Goal: Task Accomplishment & Management: Use online tool/utility

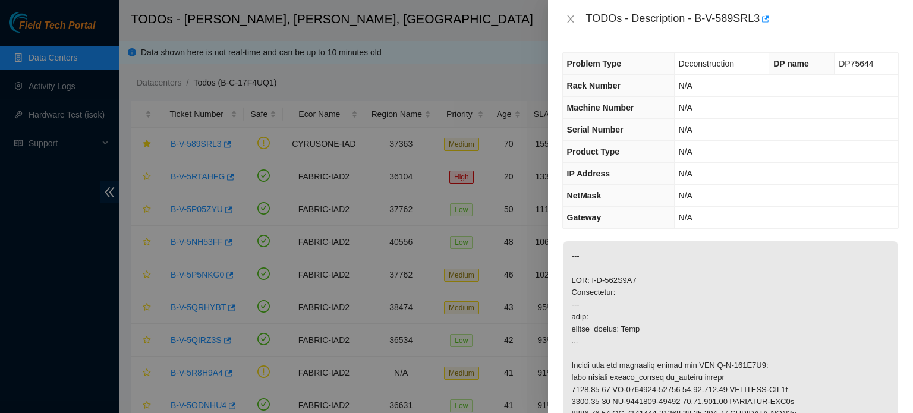
click at [84, 117] on div at bounding box center [456, 206] width 913 height 413
click at [572, 22] on icon "close" at bounding box center [571, 19] width 10 height 10
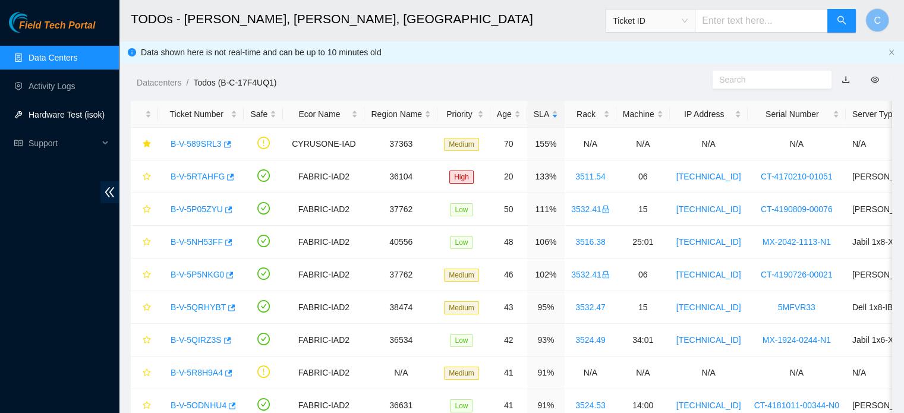
click at [48, 116] on link "Hardware Test (isok)" at bounding box center [67, 115] width 76 height 10
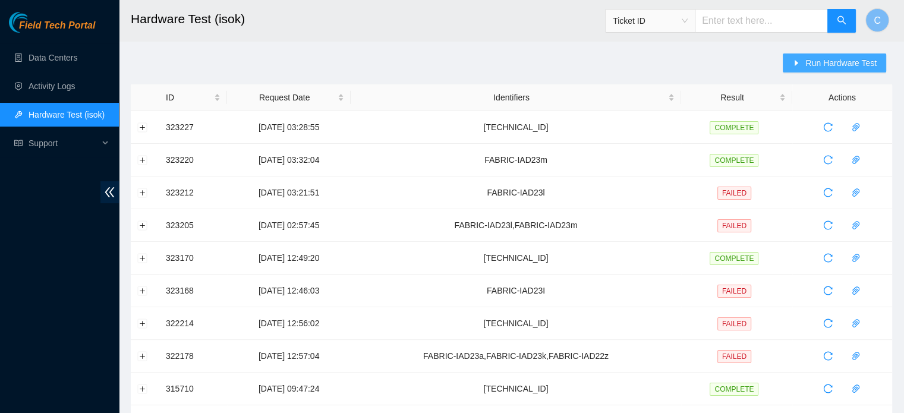
click at [850, 61] on span "Run Hardware Test" at bounding box center [841, 62] width 71 height 13
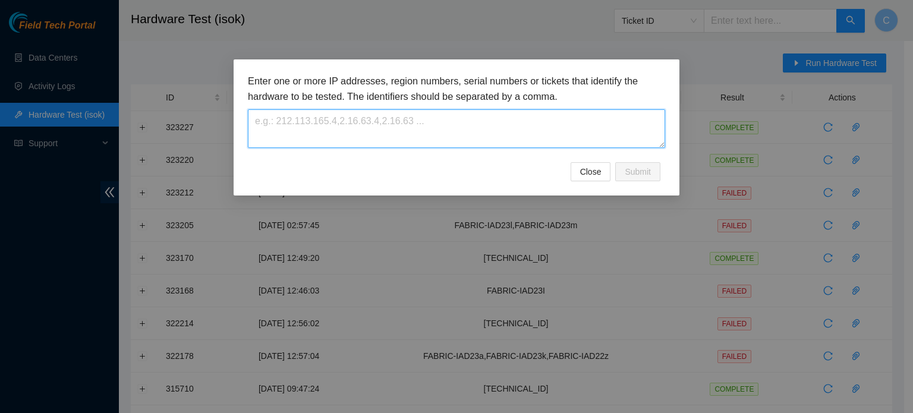
click at [615, 133] on textarea at bounding box center [456, 128] width 417 height 39
paste textarea "[TECHNICAL_ID]"
type textarea "[TECHNICAL_ID]"
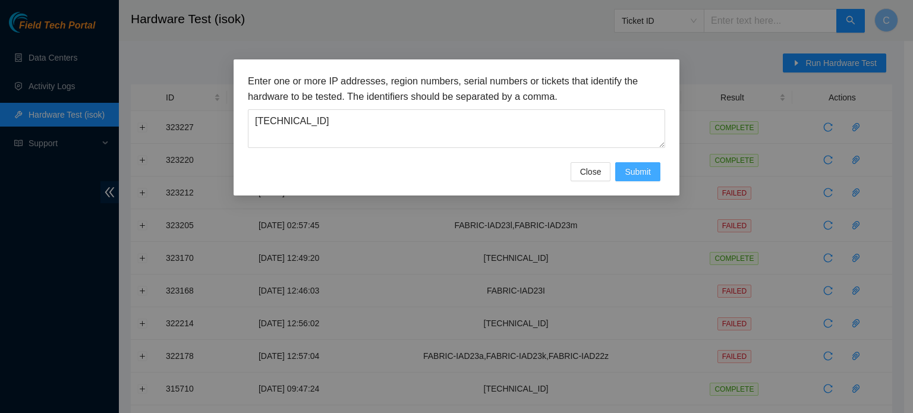
click at [637, 168] on span "Submit" at bounding box center [638, 171] width 26 height 13
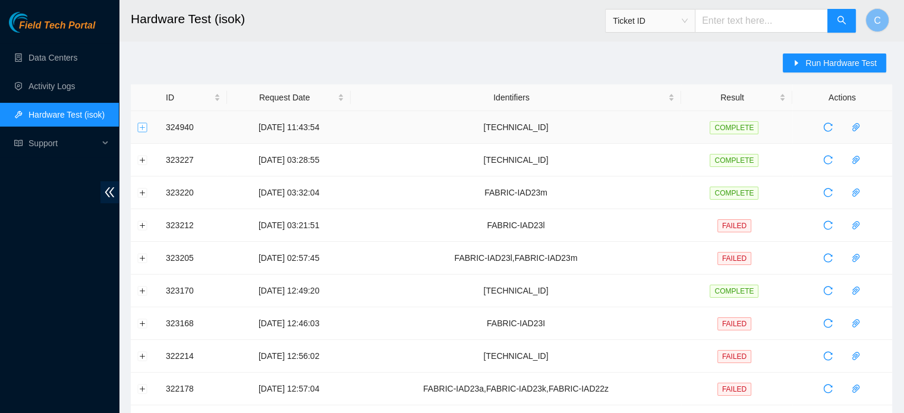
click at [140, 129] on button "Expand row" at bounding box center [143, 127] width 10 height 10
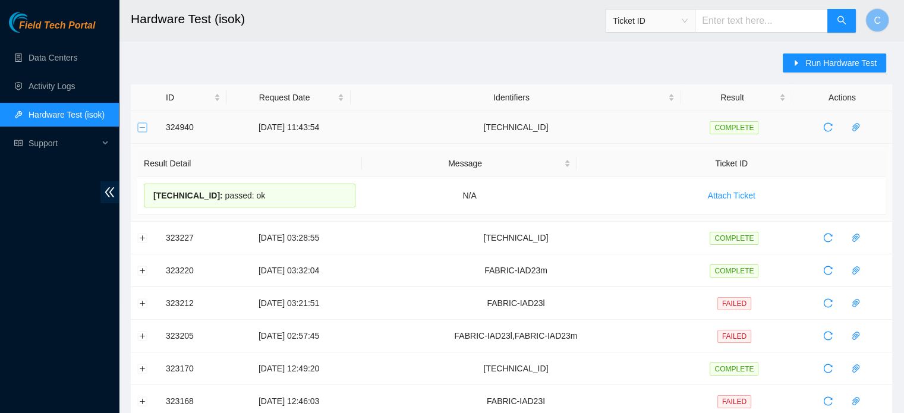
click at [140, 129] on button "Collapse row" at bounding box center [143, 127] width 10 height 10
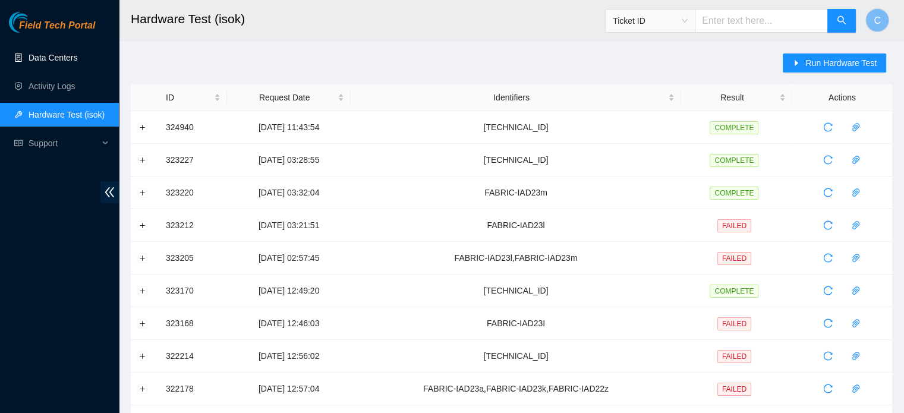
click at [77, 61] on link "Data Centers" at bounding box center [53, 58] width 49 height 10
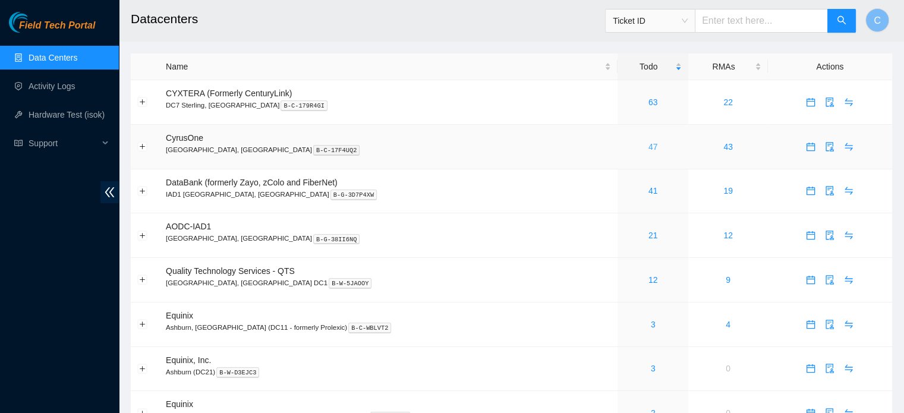
click at [649, 149] on link "47" at bounding box center [654, 147] width 10 height 10
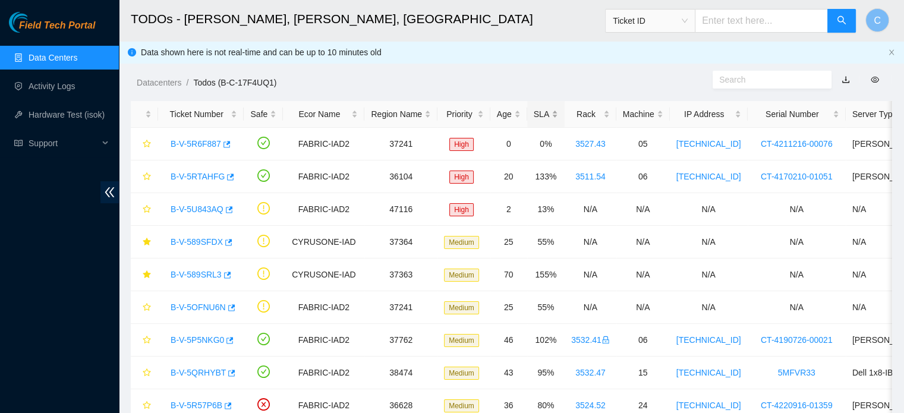
click at [536, 118] on div "SLA" at bounding box center [546, 114] width 24 height 13
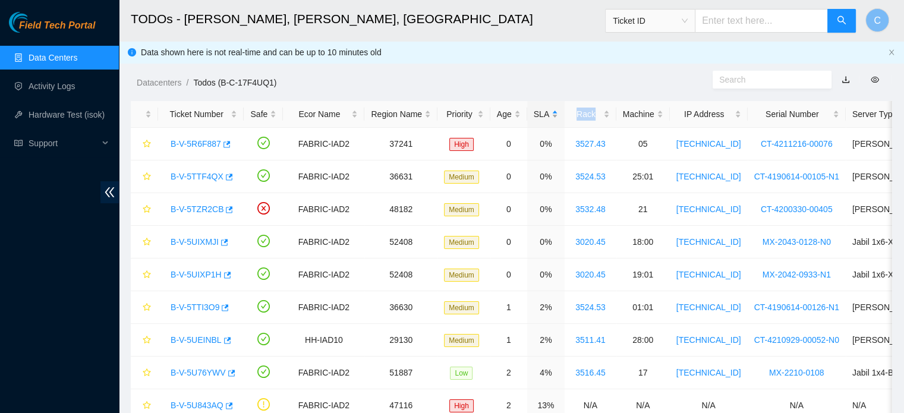
click at [536, 118] on div "SLA" at bounding box center [546, 114] width 24 height 13
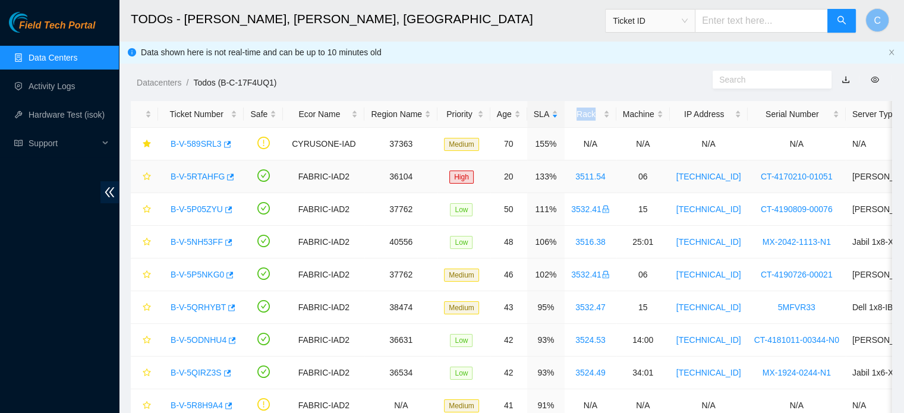
click at [196, 178] on link "B-V-5RTAHFG" at bounding box center [198, 177] width 54 height 10
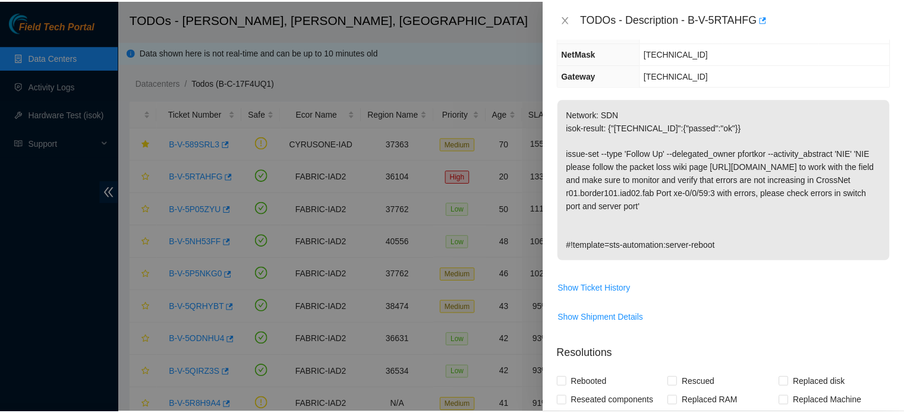
scroll to position [162, 0]
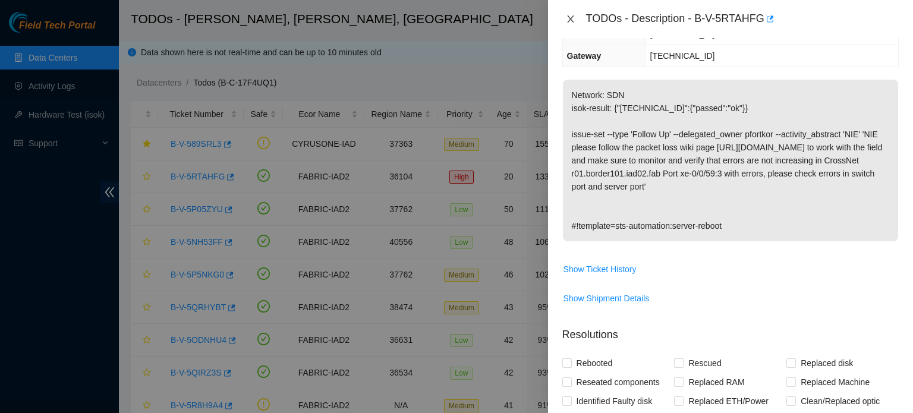
click at [567, 14] on icon "close" at bounding box center [571, 19] width 10 height 10
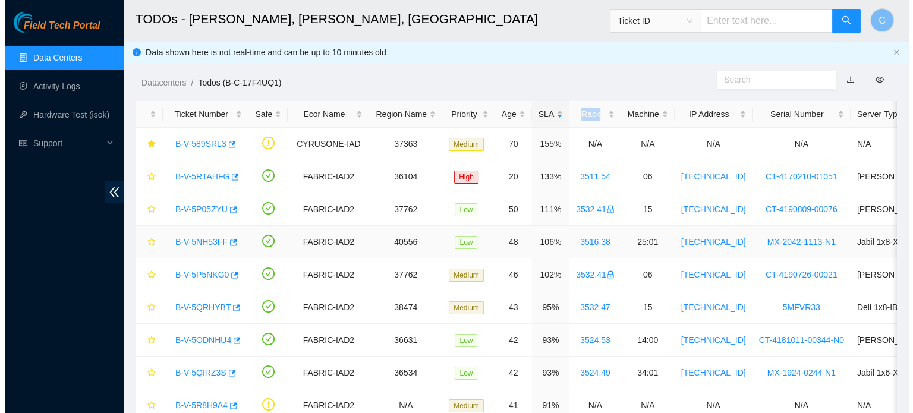
scroll to position [200, 0]
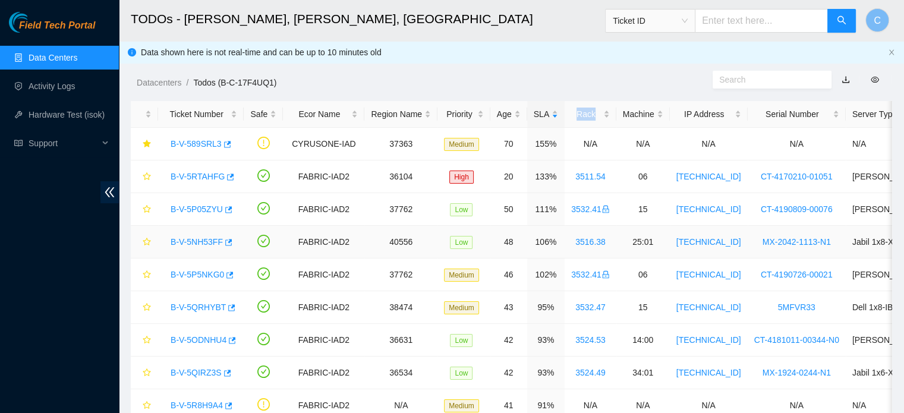
click at [199, 243] on link "B-V-5NH53FF" at bounding box center [197, 242] width 52 height 10
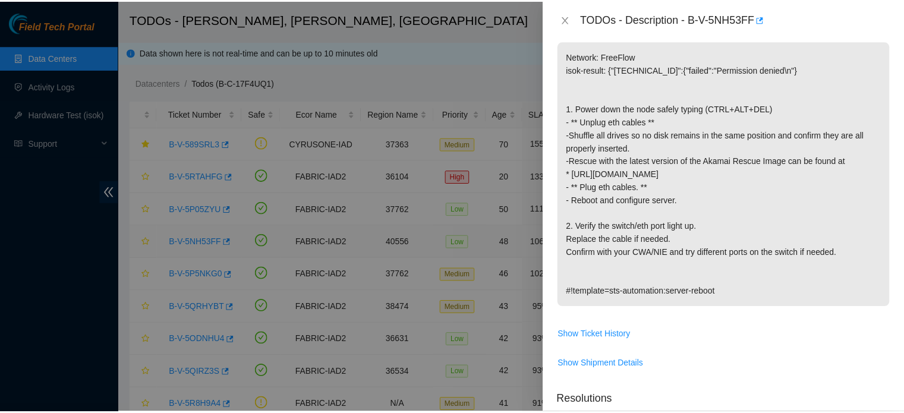
scroll to position [162, 0]
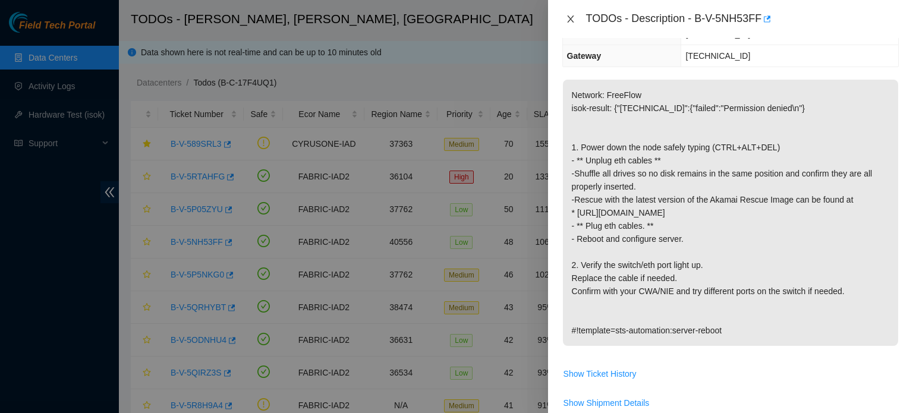
click at [566, 14] on icon "close" at bounding box center [571, 19] width 10 height 10
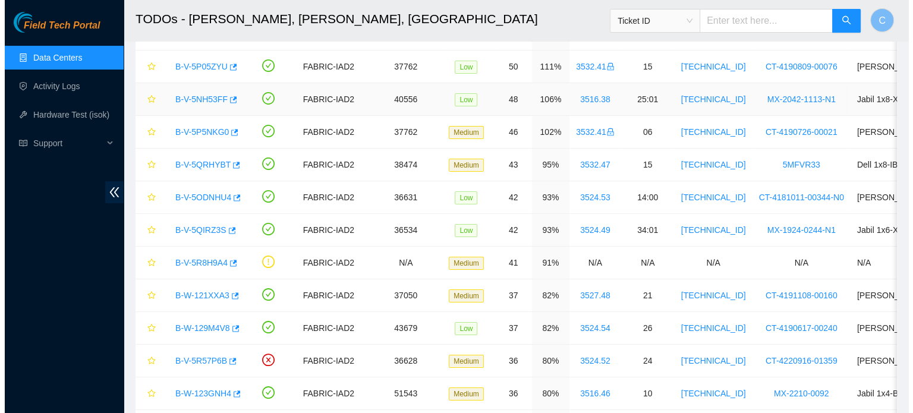
scroll to position [154, 0]
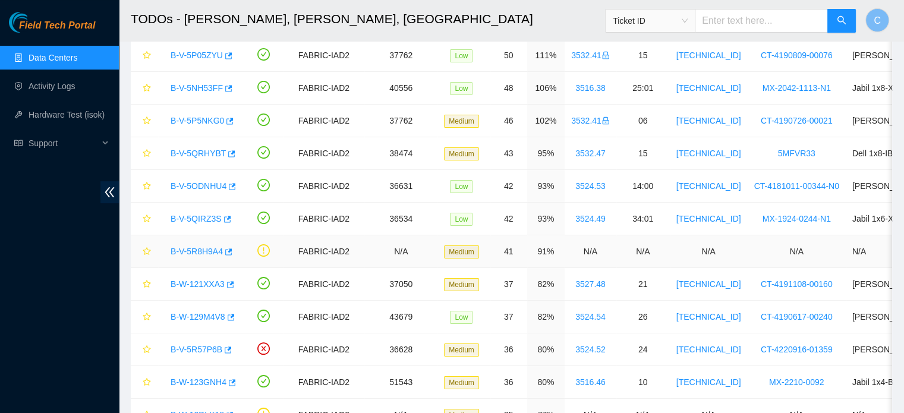
click at [188, 250] on link "B-V-5R8H9A4" at bounding box center [197, 252] width 52 height 10
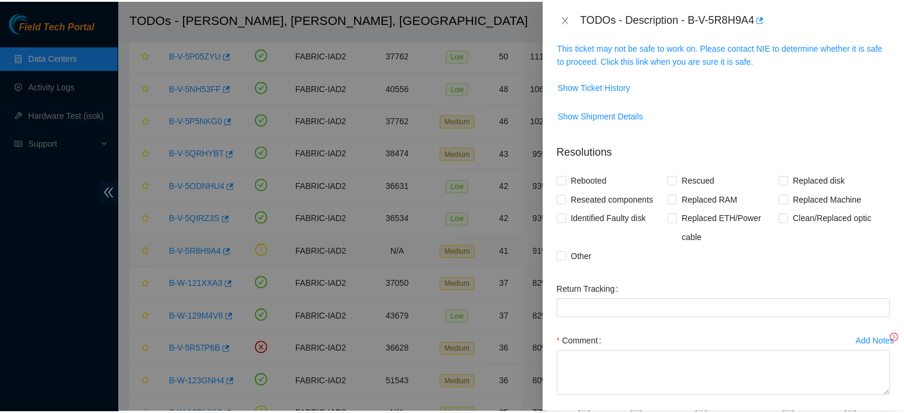
scroll to position [162, 0]
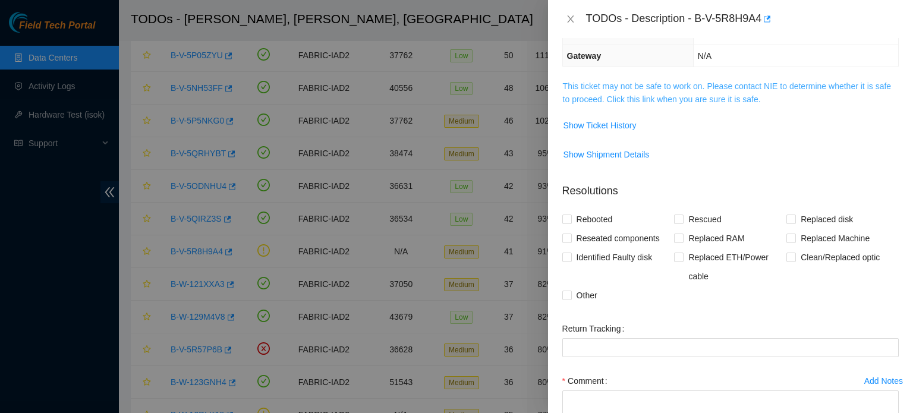
click at [650, 89] on link "This ticket may not be safe to work on. Please contact NIE to determine whether…" at bounding box center [727, 92] width 328 height 23
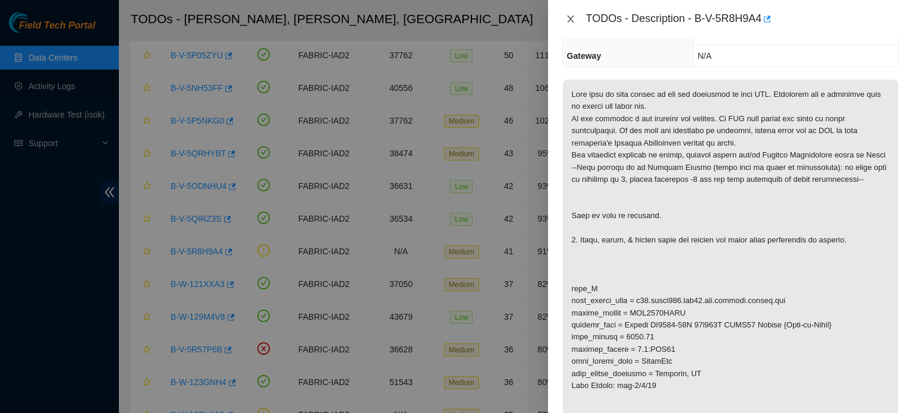
click at [572, 17] on icon "close" at bounding box center [570, 18] width 7 height 7
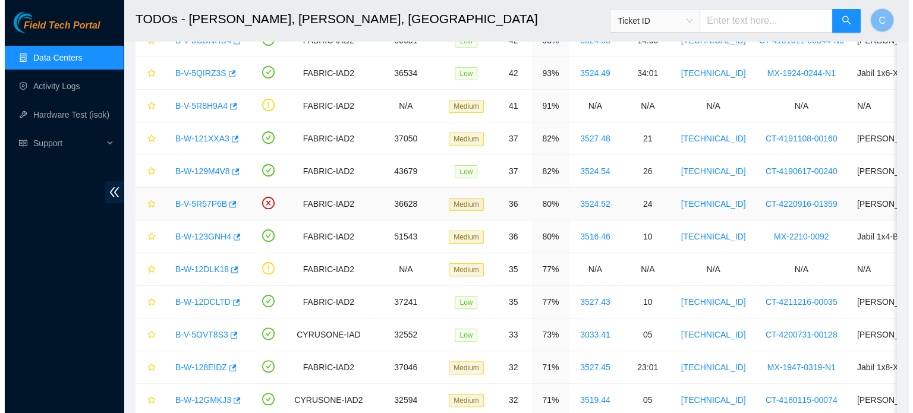
scroll to position [317, 0]
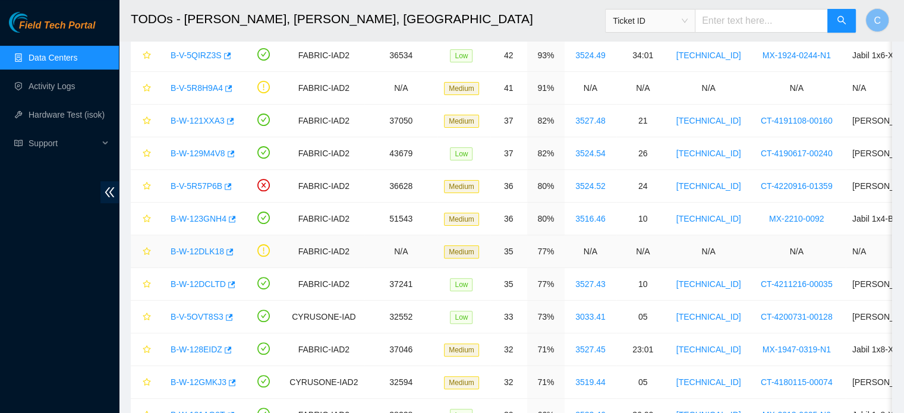
click at [193, 247] on link "B-W-12DLK18" at bounding box center [198, 252] width 54 height 10
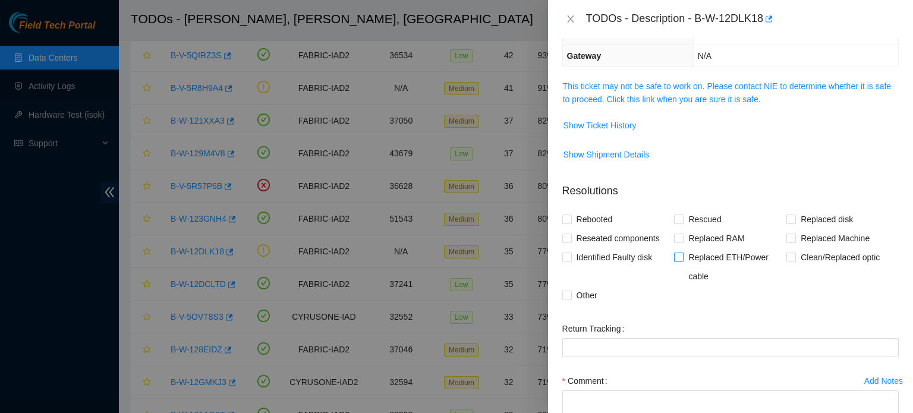
scroll to position [21, 0]
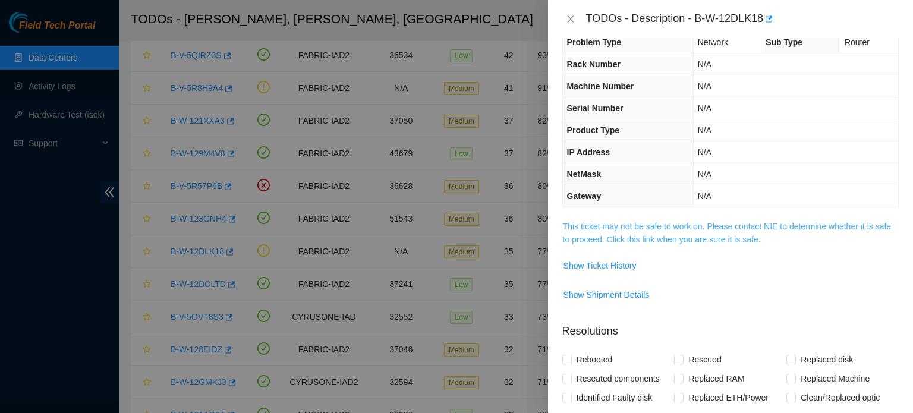
click at [668, 226] on link "This ticket may not be safe to work on. Please contact NIE to determine whether…" at bounding box center [727, 233] width 328 height 23
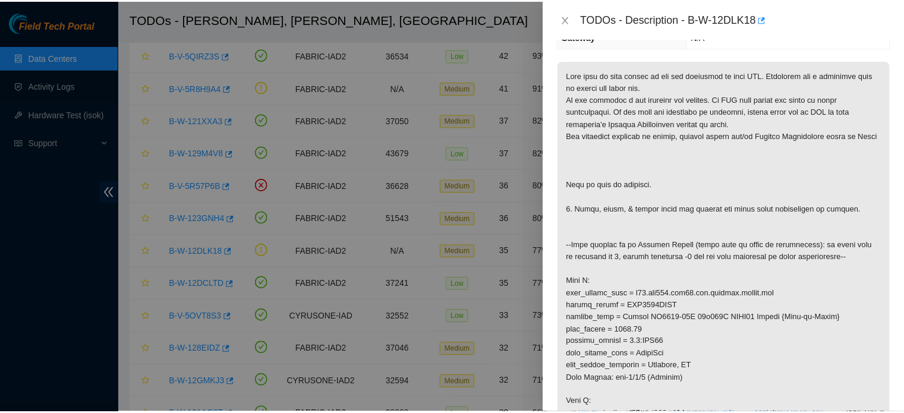
scroll to position [197, 0]
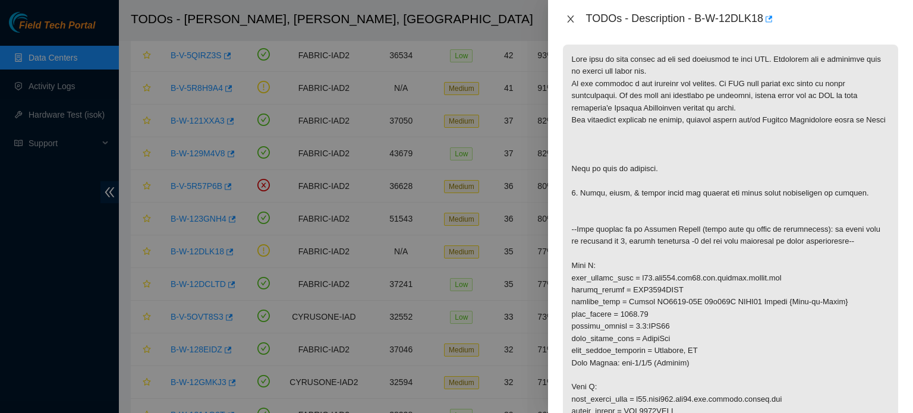
click at [572, 21] on icon "close" at bounding box center [570, 18] width 7 height 7
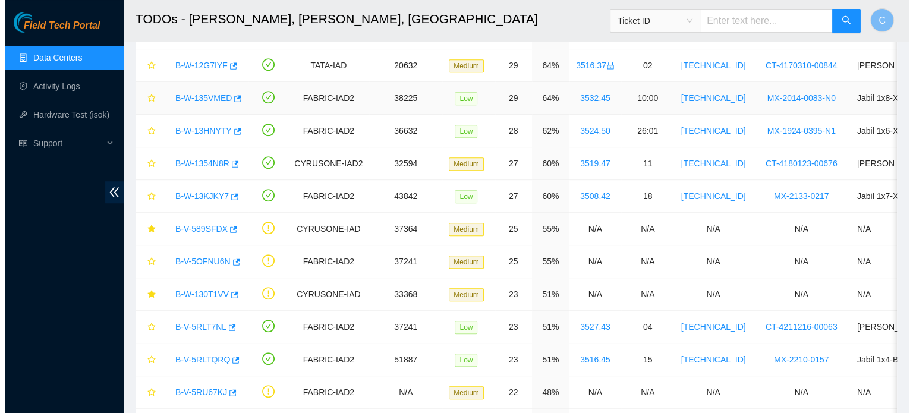
scroll to position [759, 0]
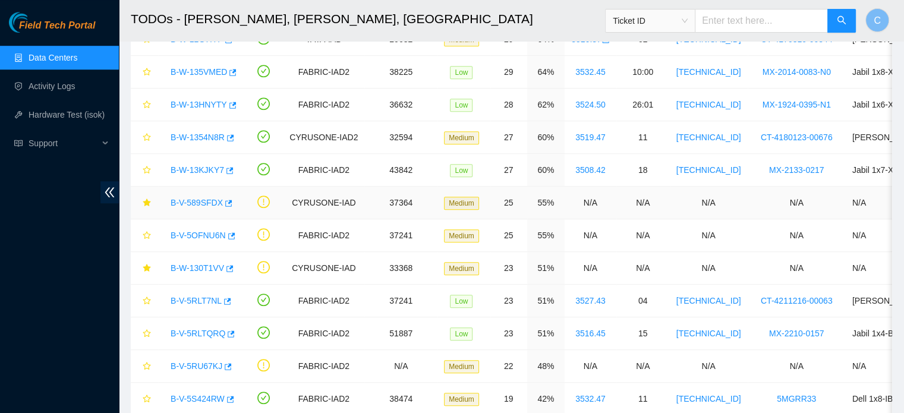
click at [203, 200] on link "B-V-589SFDX" at bounding box center [197, 203] width 52 height 10
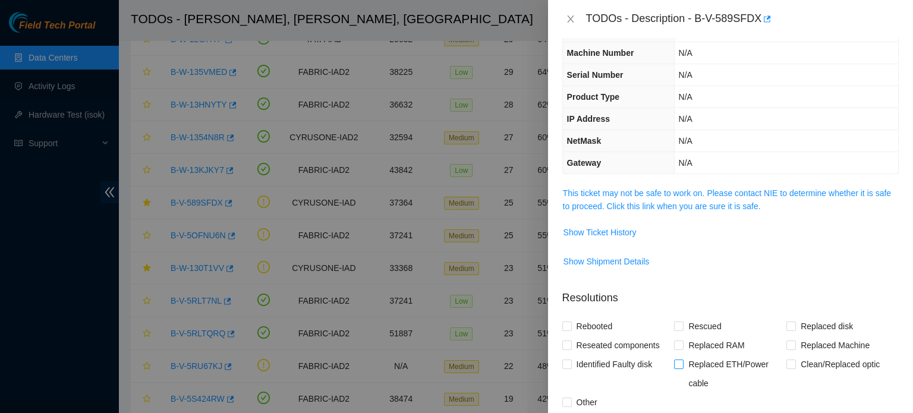
scroll to position [54, 0]
click at [689, 189] on link "This ticket may not be safe to work on. Please contact NIE to determine whether…" at bounding box center [727, 200] width 328 height 23
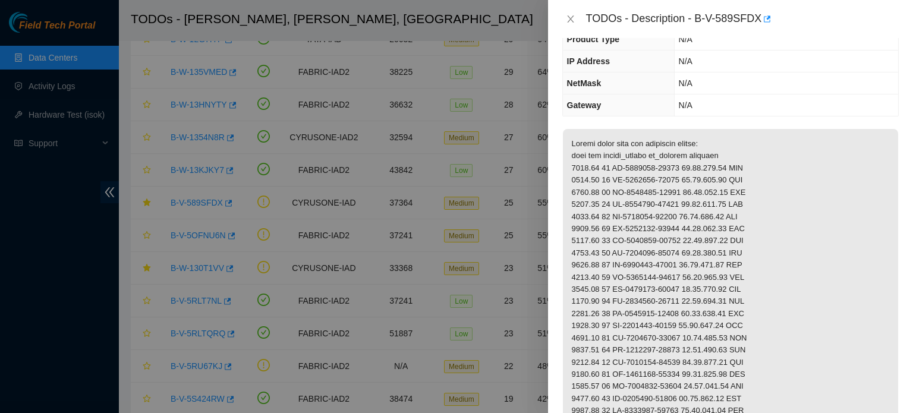
scroll to position [112, 0]
